Goal: Navigation & Orientation: Find specific page/section

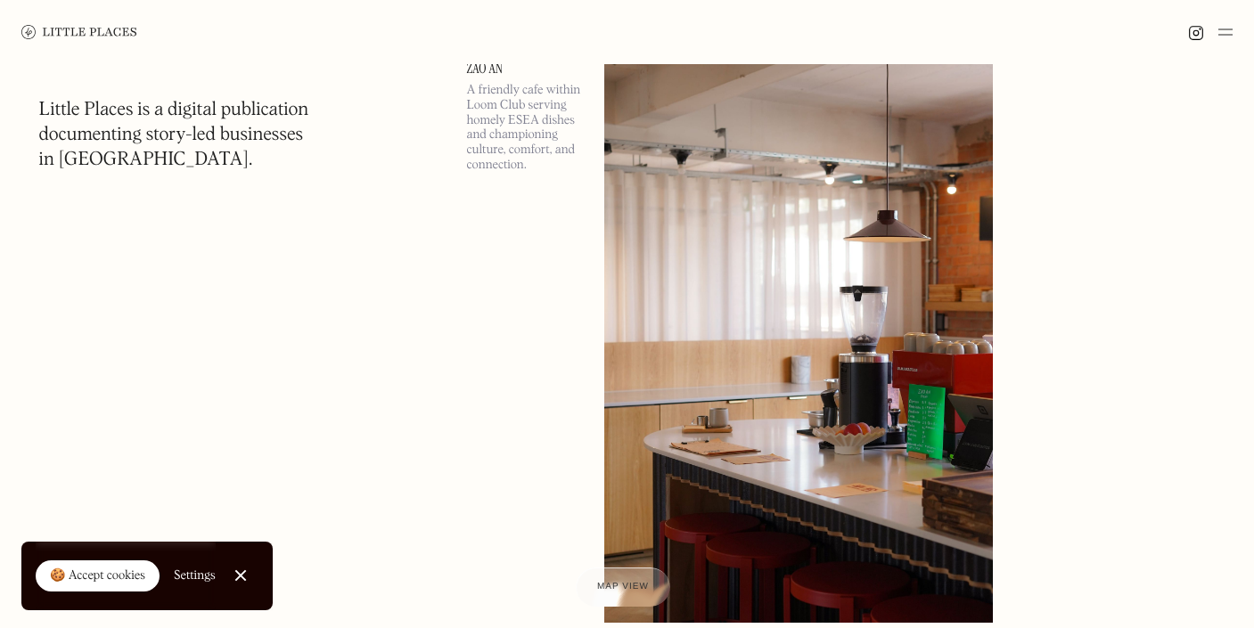
scroll to position [1322, 0]
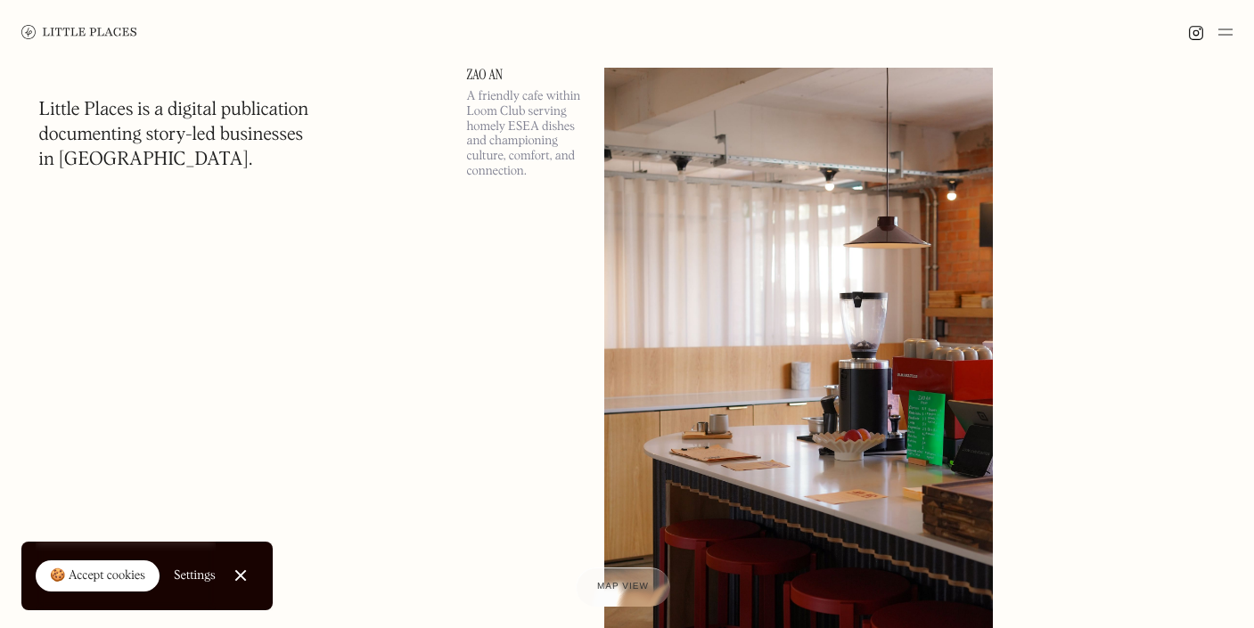
click at [1224, 35] on img at bounding box center [1225, 31] width 14 height 21
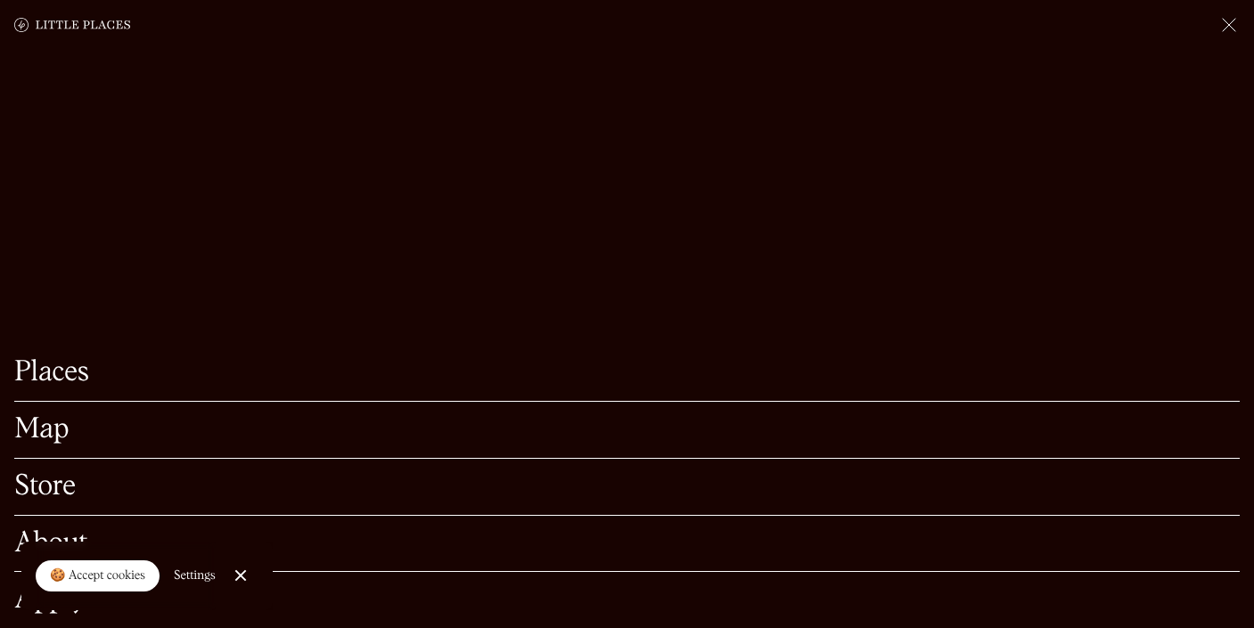
click at [94, 429] on link "Map" at bounding box center [626, 430] width 1225 height 28
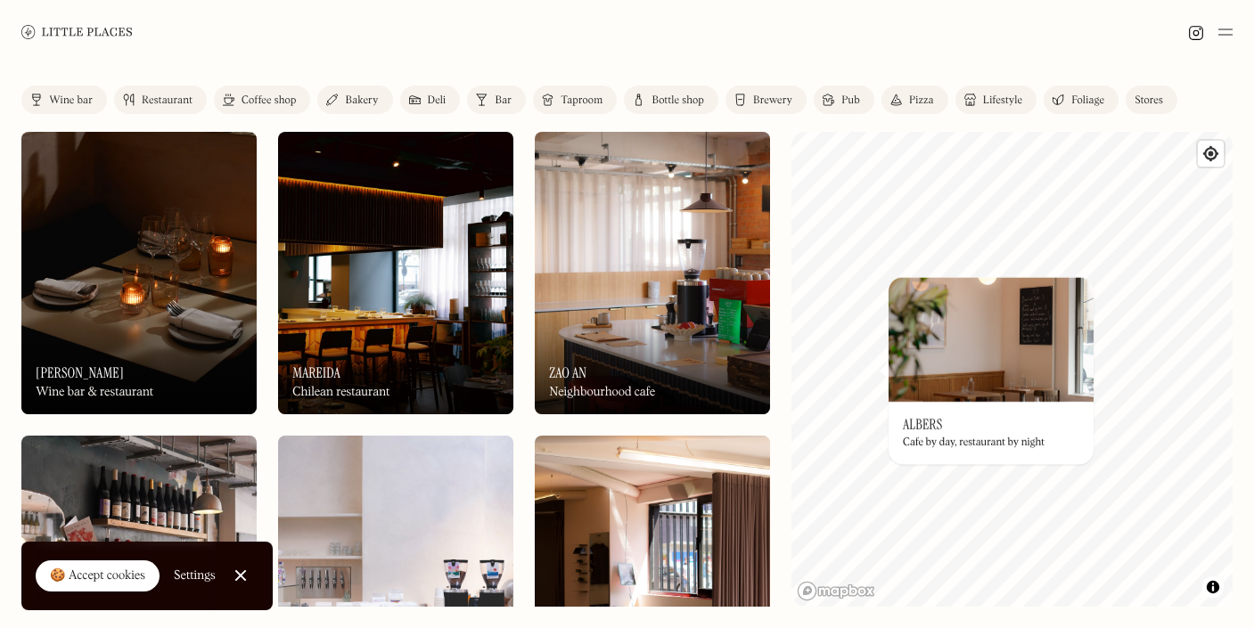
click at [889, 421] on div "© Mapbox © OpenStreetMap Improve this map On Our Radar [PERSON_NAME] Cafe by da…" at bounding box center [1011, 369] width 441 height 475
